Goal: Go to known website: Access a specific website the user already knows

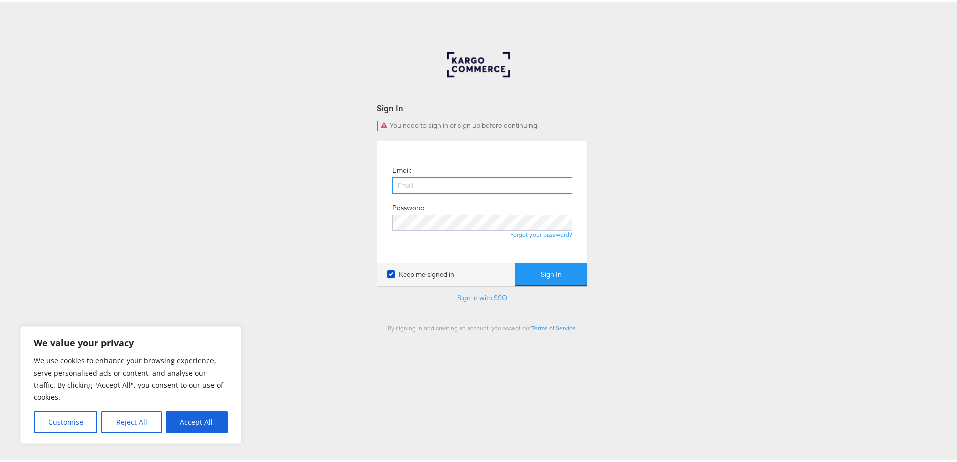
click at [412, 186] on input "email" at bounding box center [482, 183] width 180 height 16
type input "hsmith3@anthropologie.com"
click at [515, 261] on button "Sign In" at bounding box center [551, 272] width 72 height 23
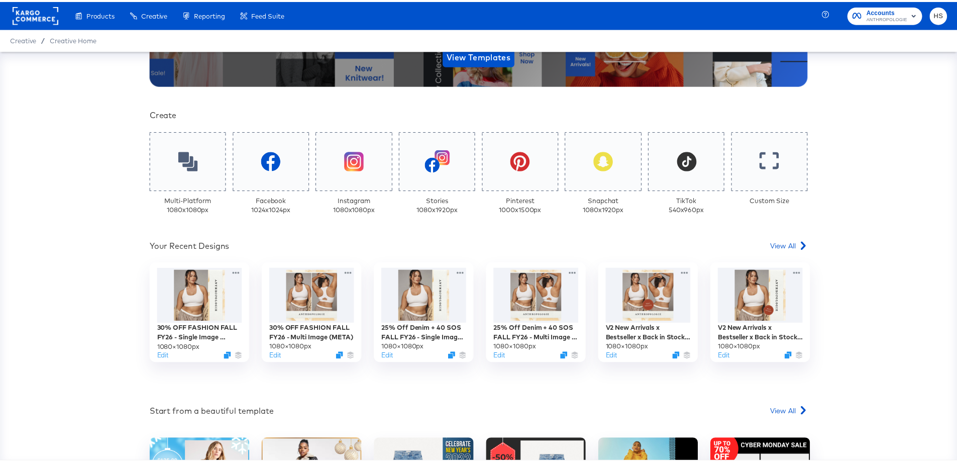
scroll to position [229, 0]
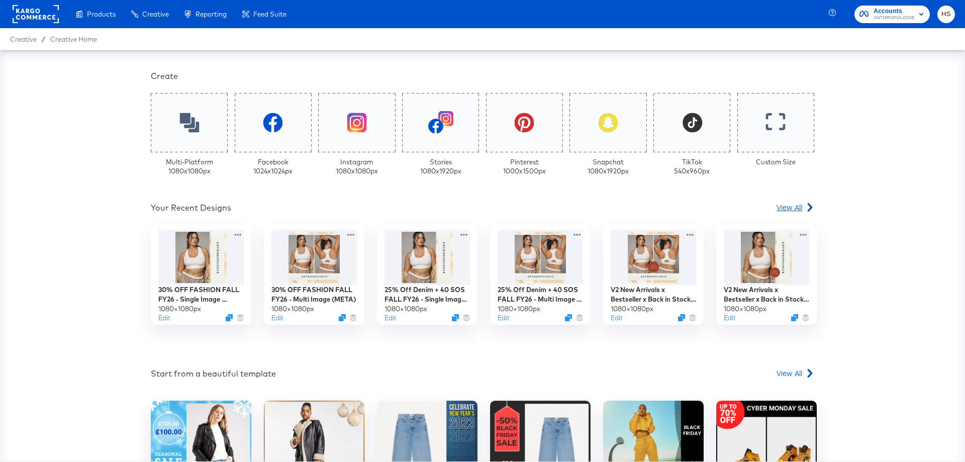
click at [782, 213] on link "View All" at bounding box center [795, 209] width 38 height 15
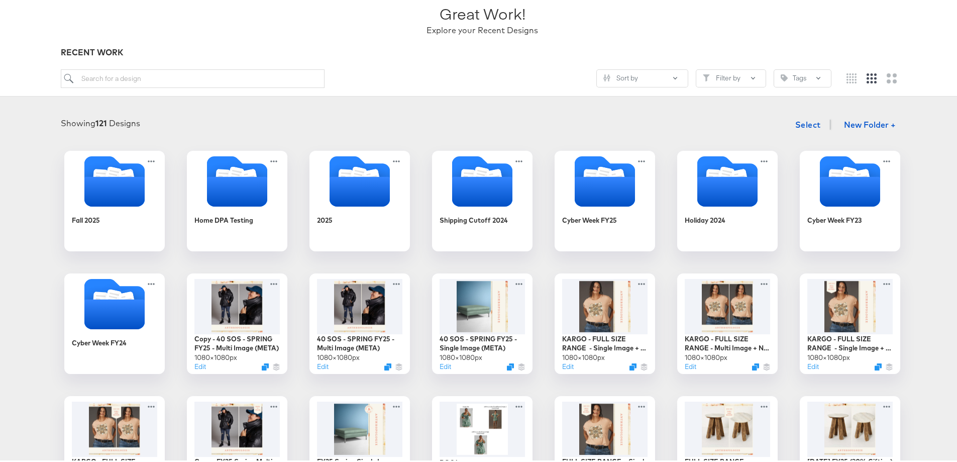
scroll to position [73, 0]
